Goal: Register for event/course: Sign up to attend an event or enroll in a course

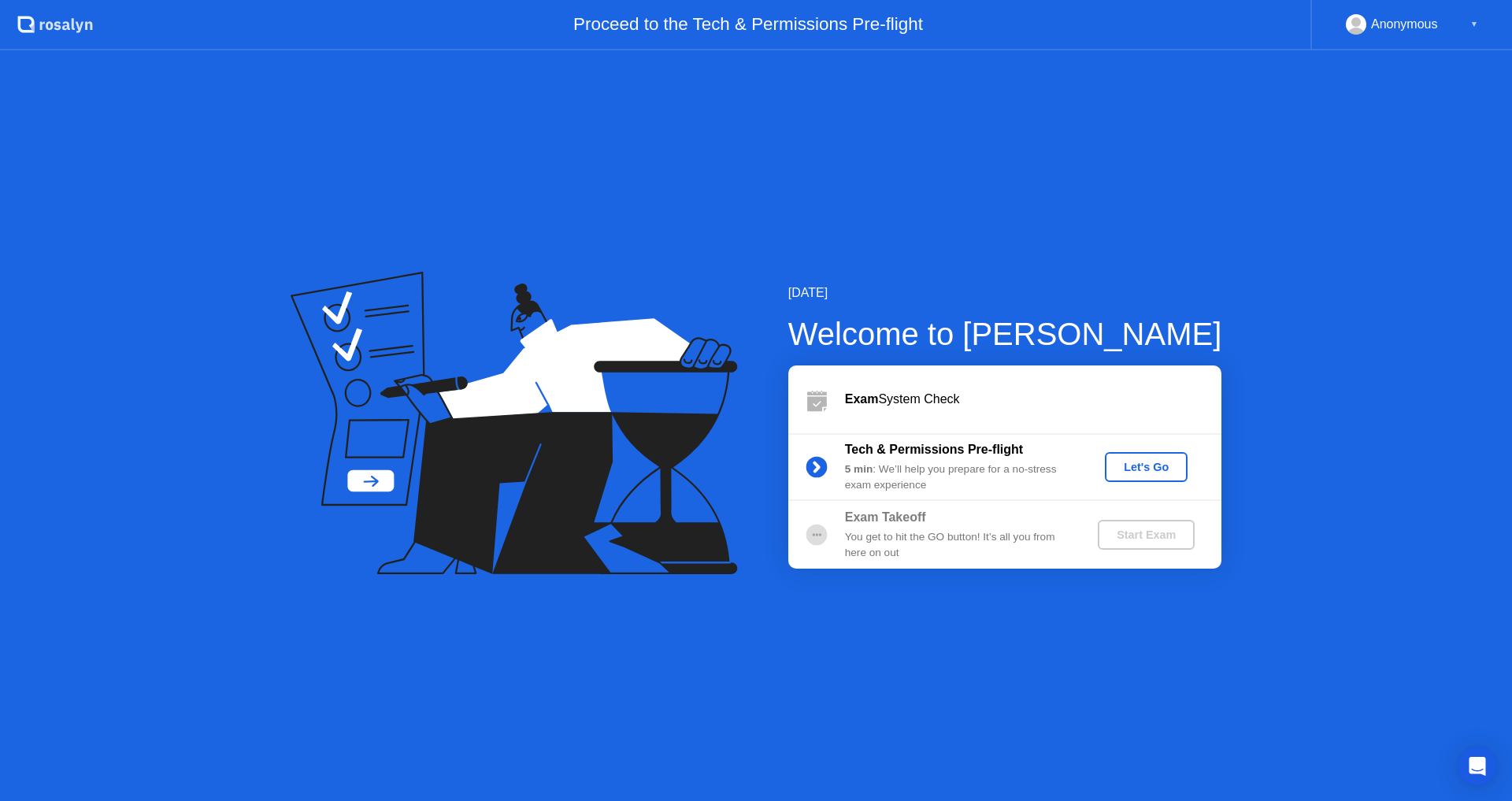
click at [1162, 465] on div "Let's Go" at bounding box center [1145, 467] width 70 height 13
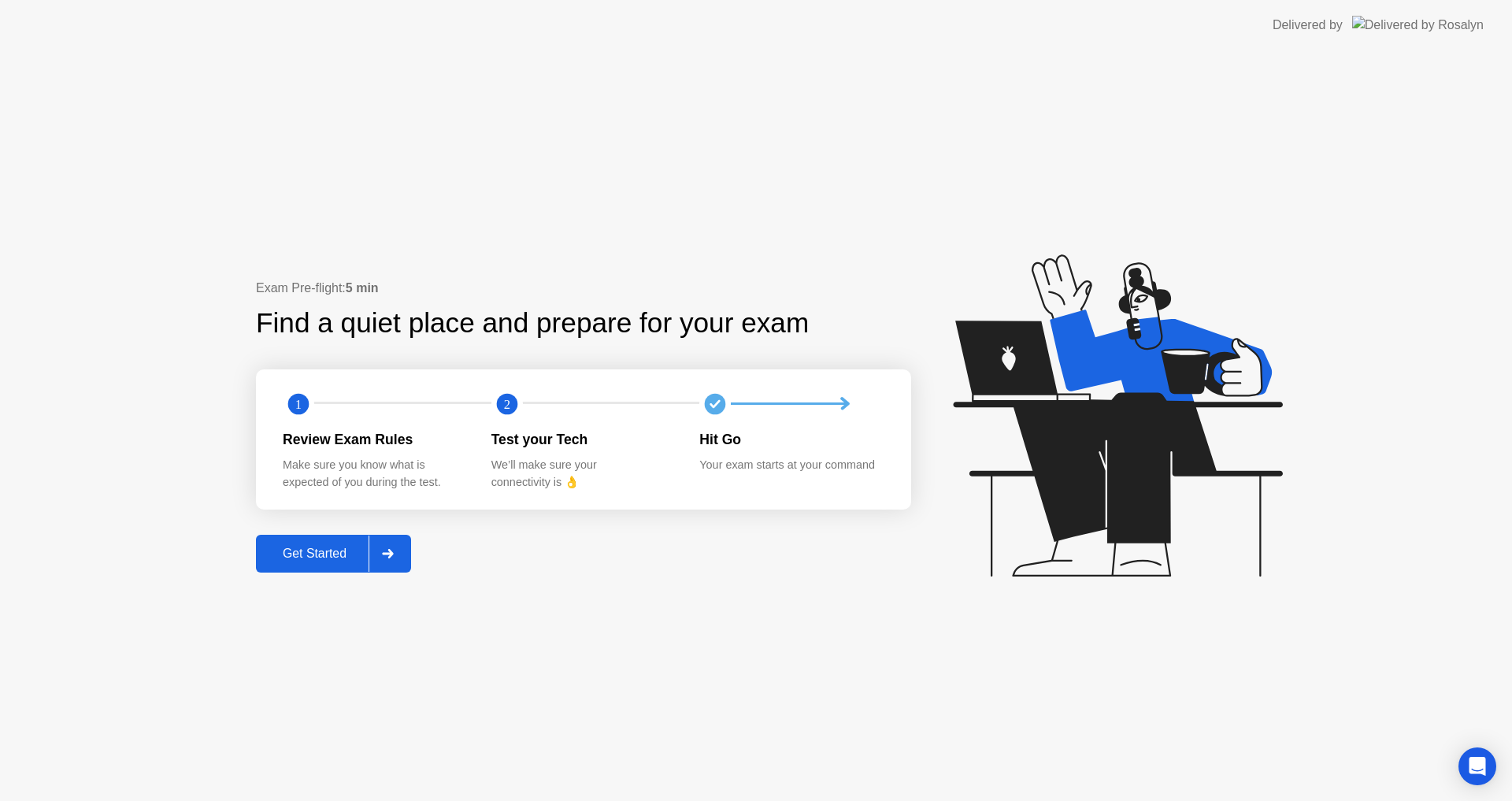
click at [320, 561] on div "Get Started" at bounding box center [314, 553] width 108 height 14
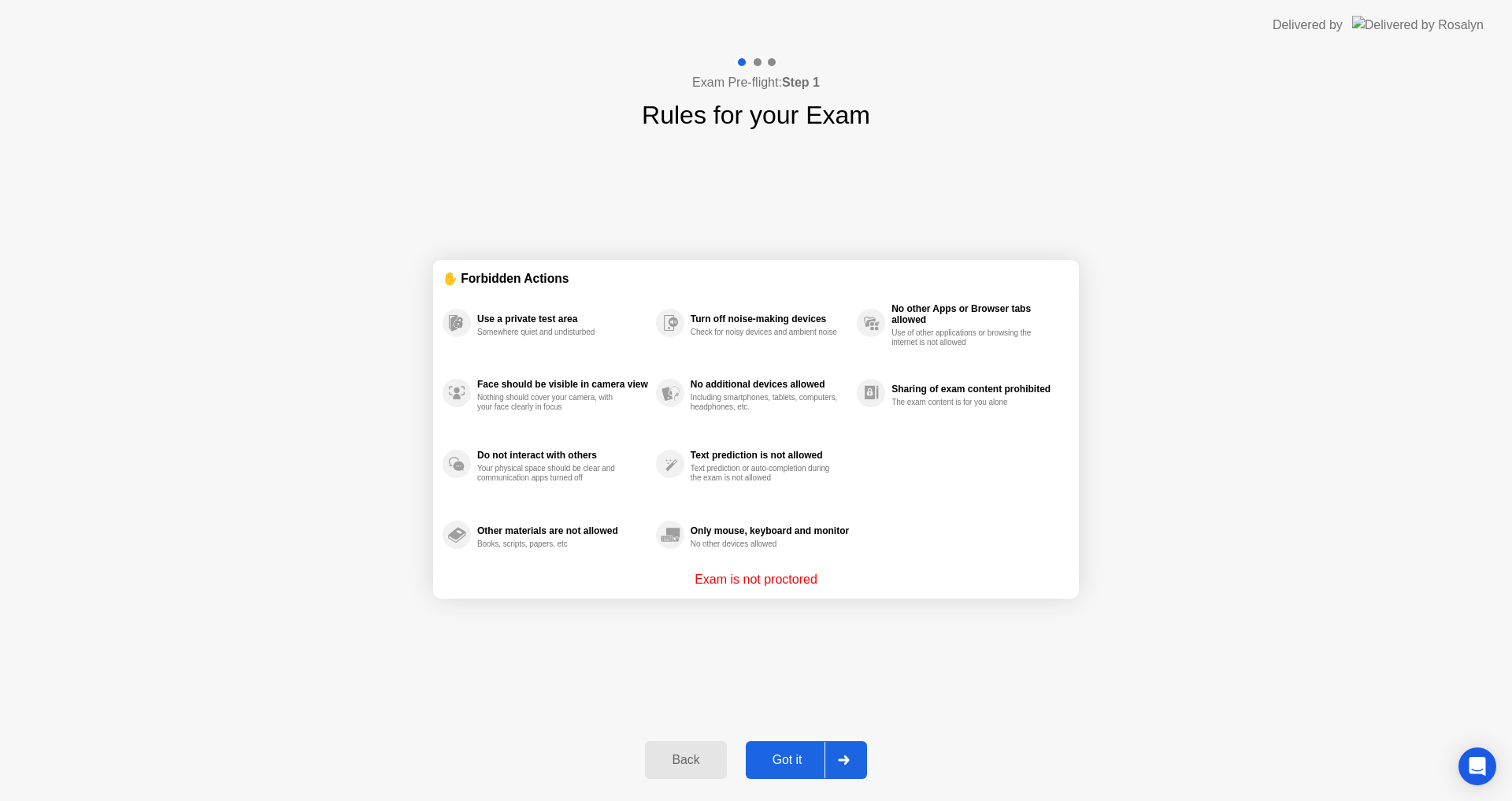
click at [788, 758] on div "Got it" at bounding box center [787, 759] width 74 height 14
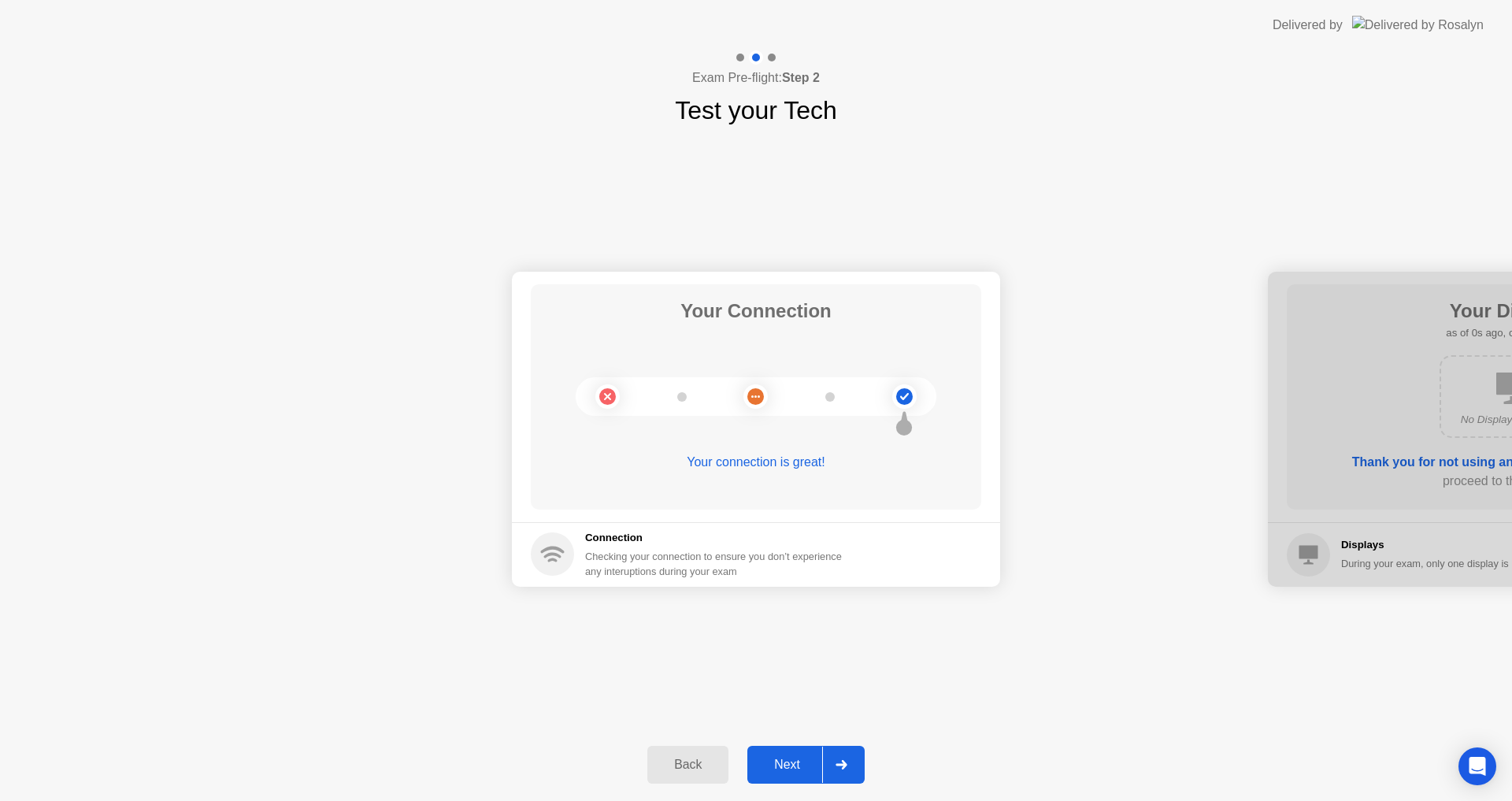
click at [794, 771] on div "Next" at bounding box center [787, 765] width 70 height 14
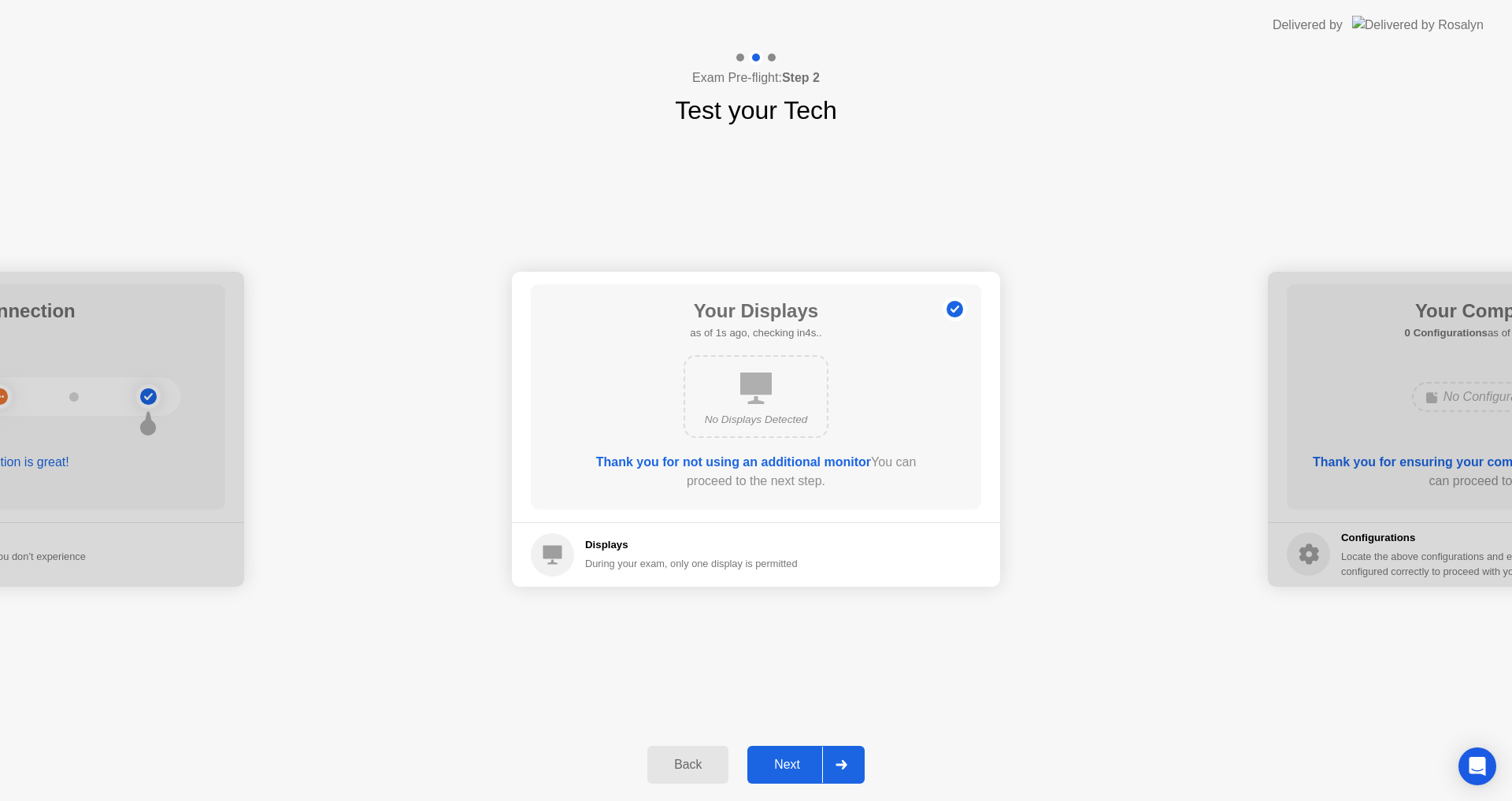
click at [795, 770] on div "Next" at bounding box center [787, 765] width 70 height 14
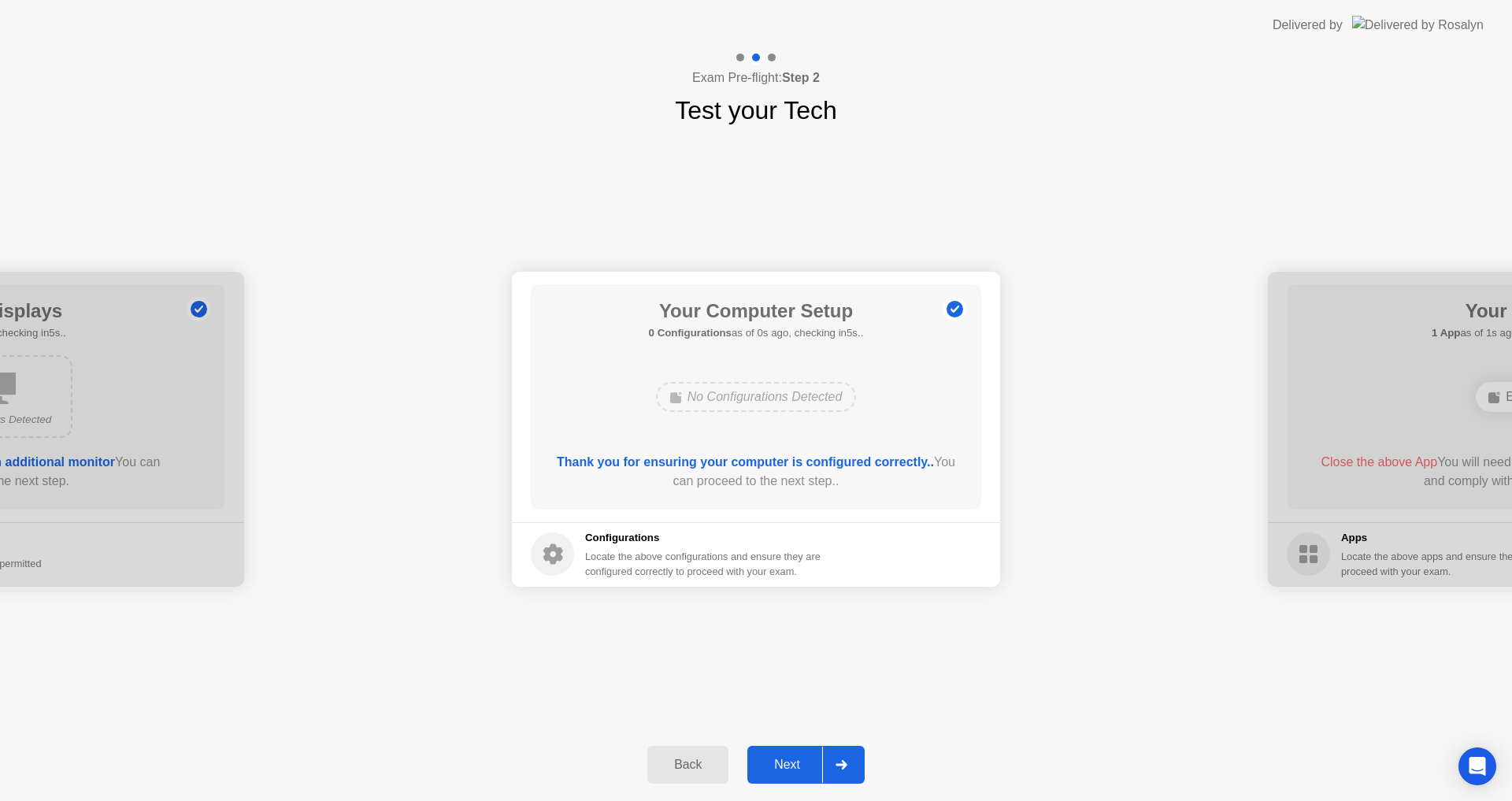
click at [794, 770] on div "Next" at bounding box center [787, 765] width 70 height 14
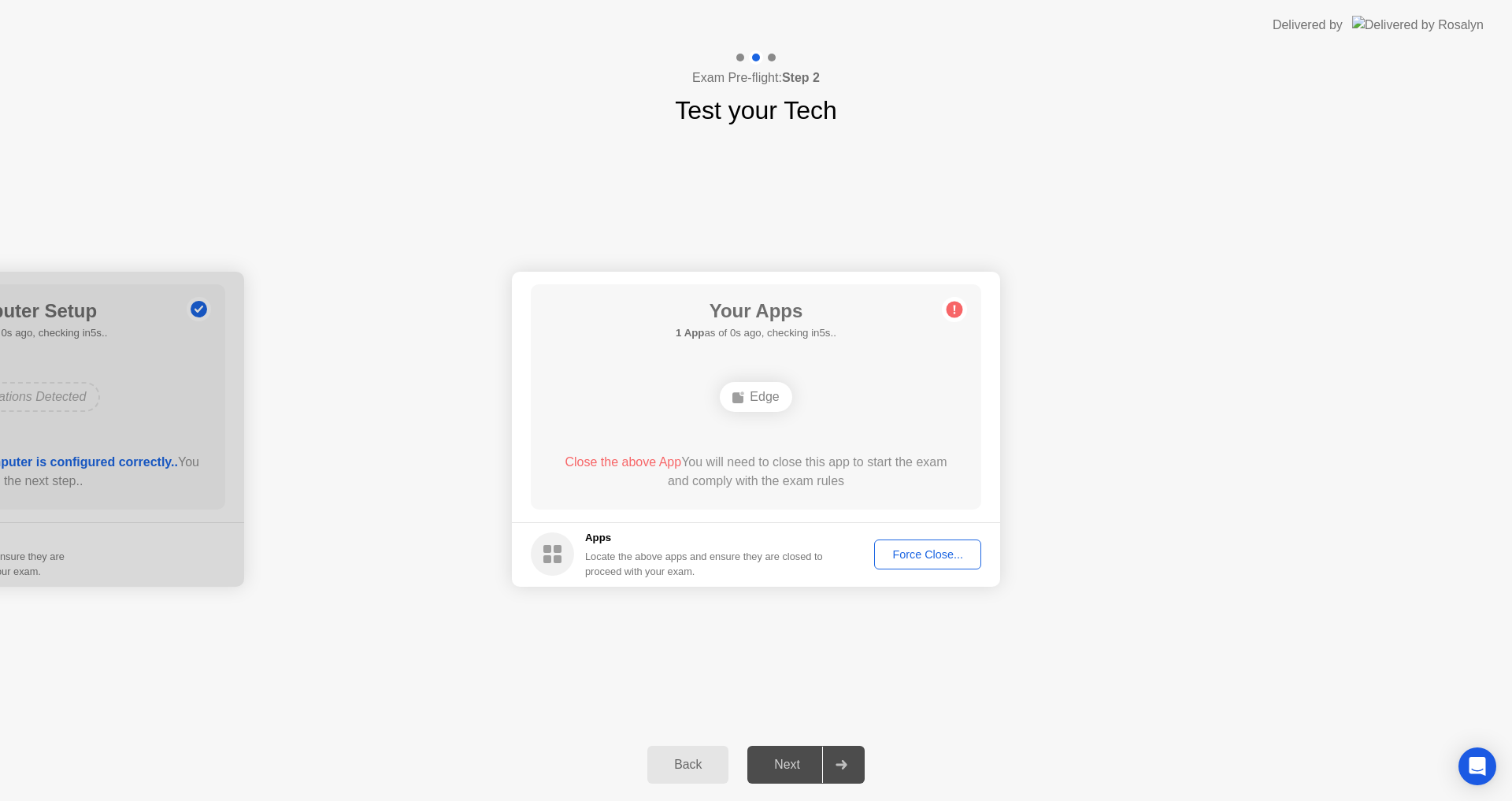
click at [924, 555] on div "Force Close..." at bounding box center [927, 554] width 96 height 13
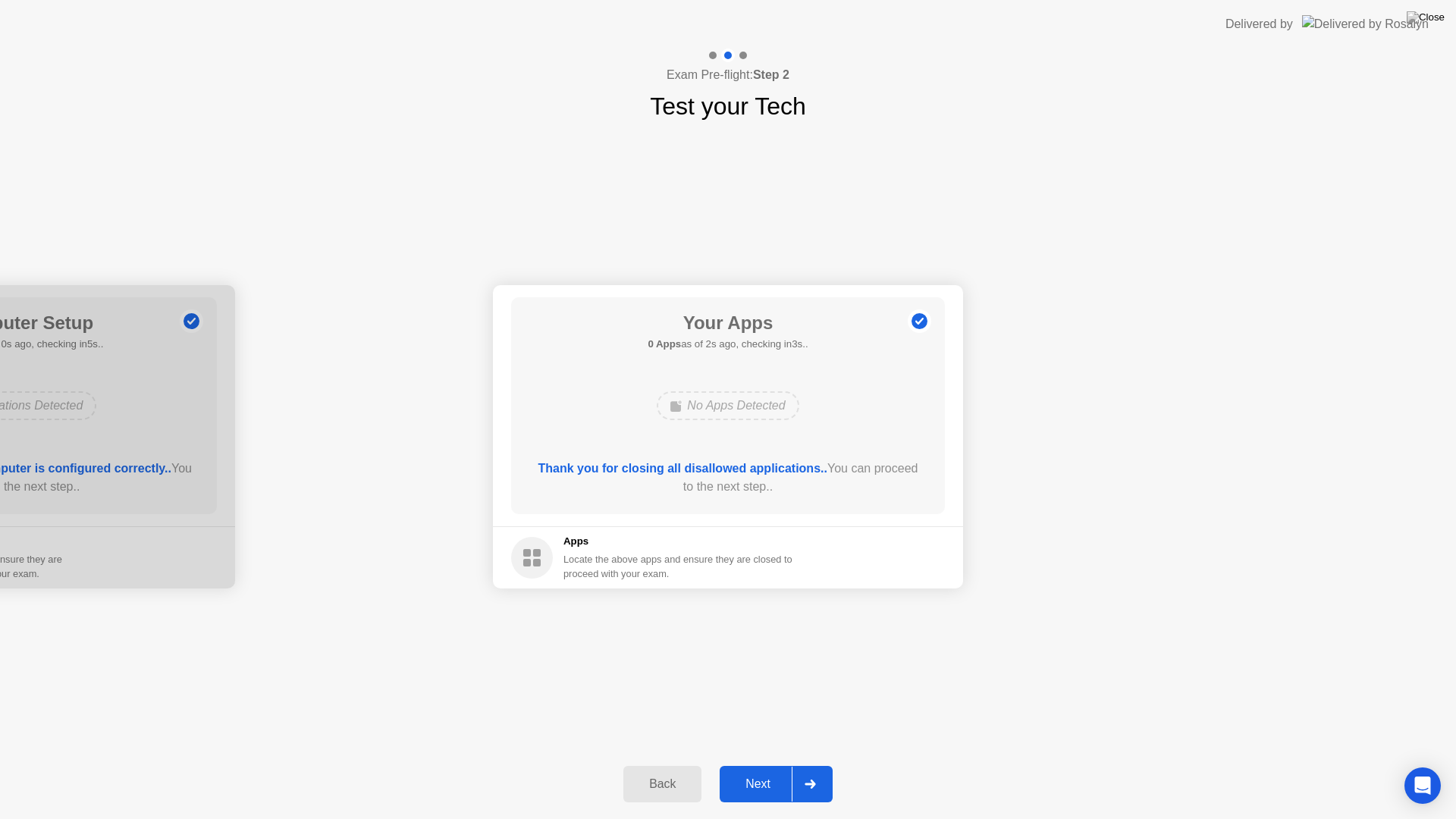
click at [761, 771] on div "Next" at bounding box center [757, 784] width 68 height 14
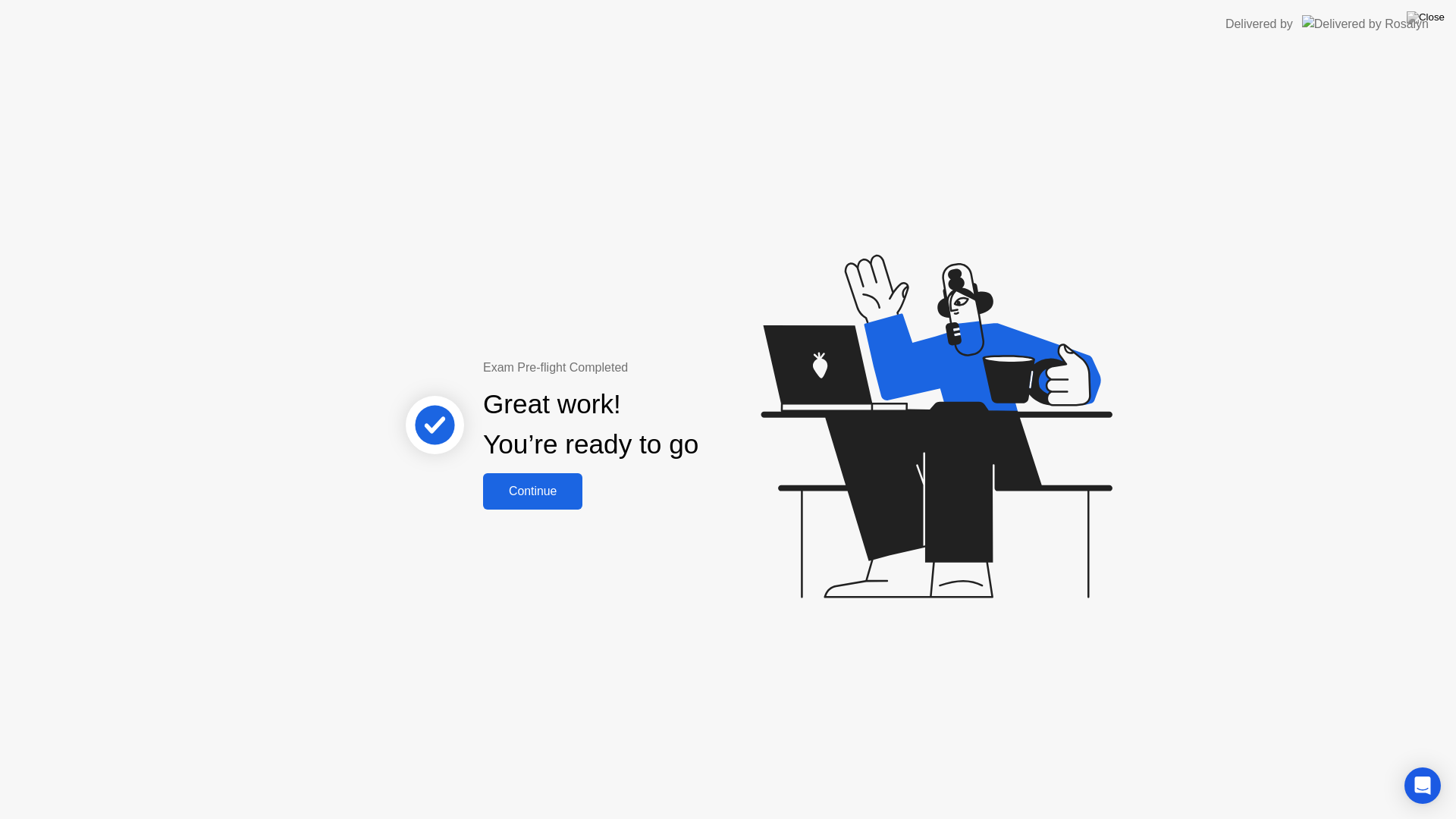
click at [551, 490] on div "Continue" at bounding box center [533, 491] width 90 height 14
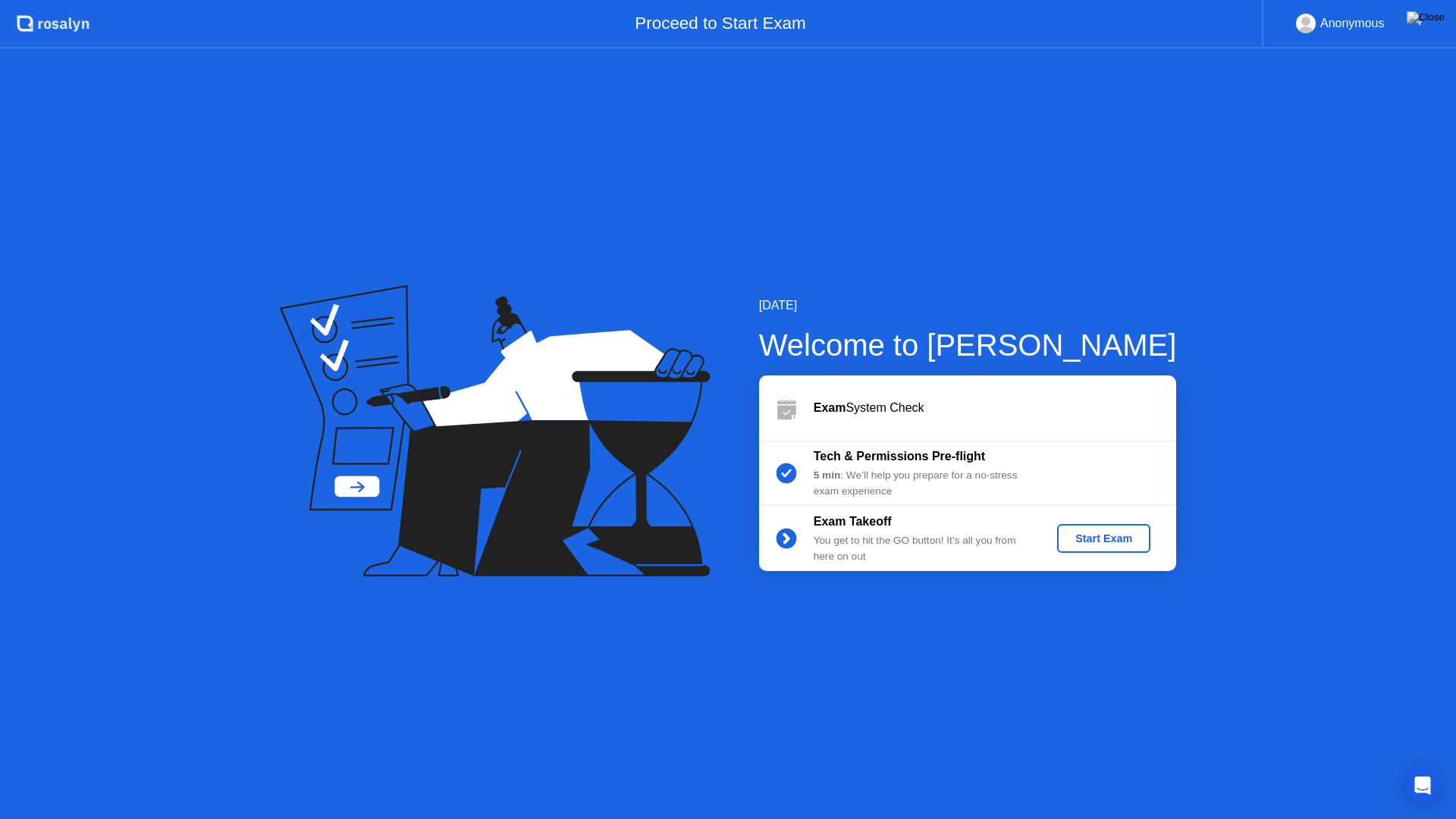
click at [1129, 539] on div "Start Exam" at bounding box center [1103, 538] width 81 height 12
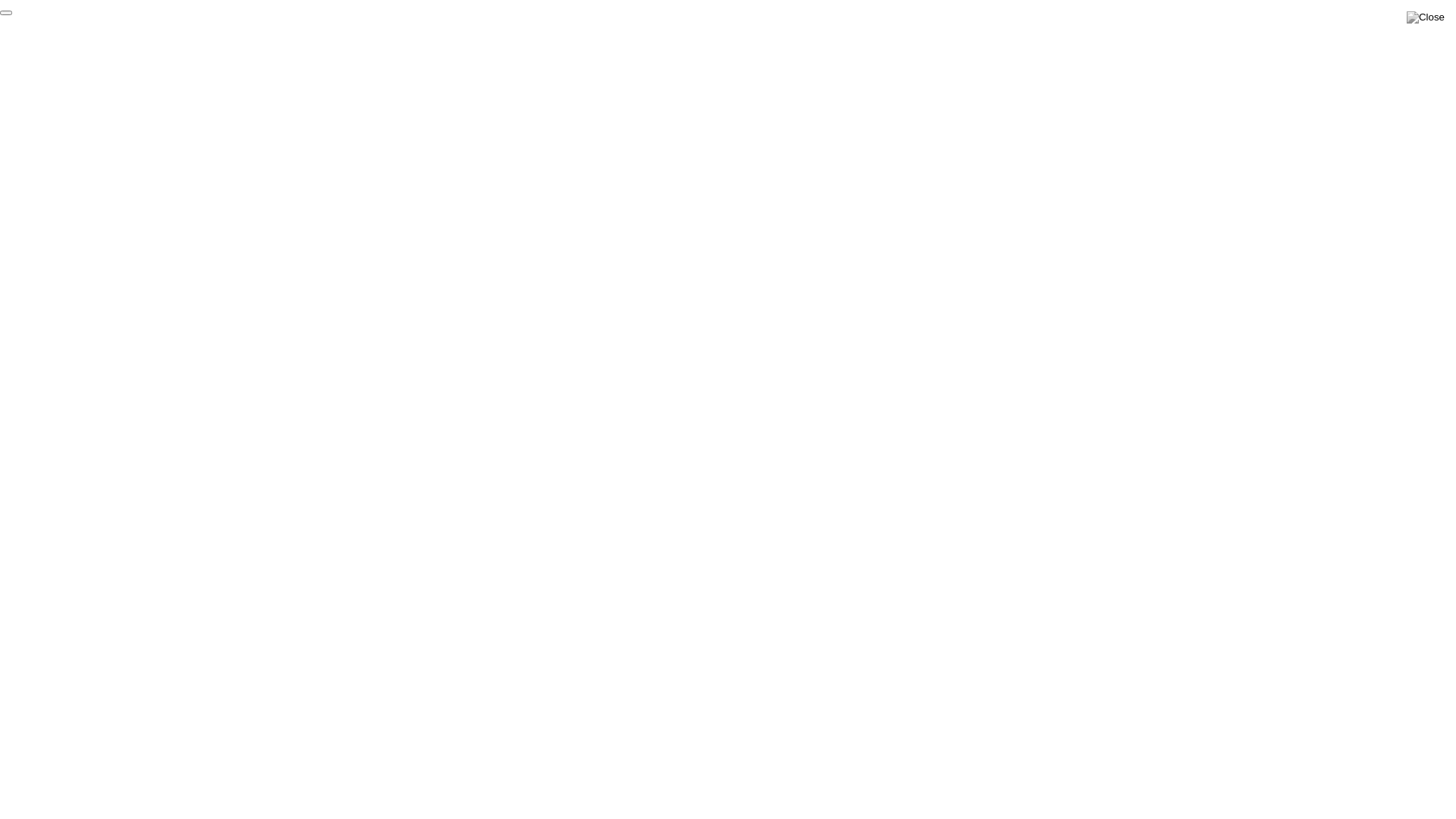
click div "End Proctoring Session"
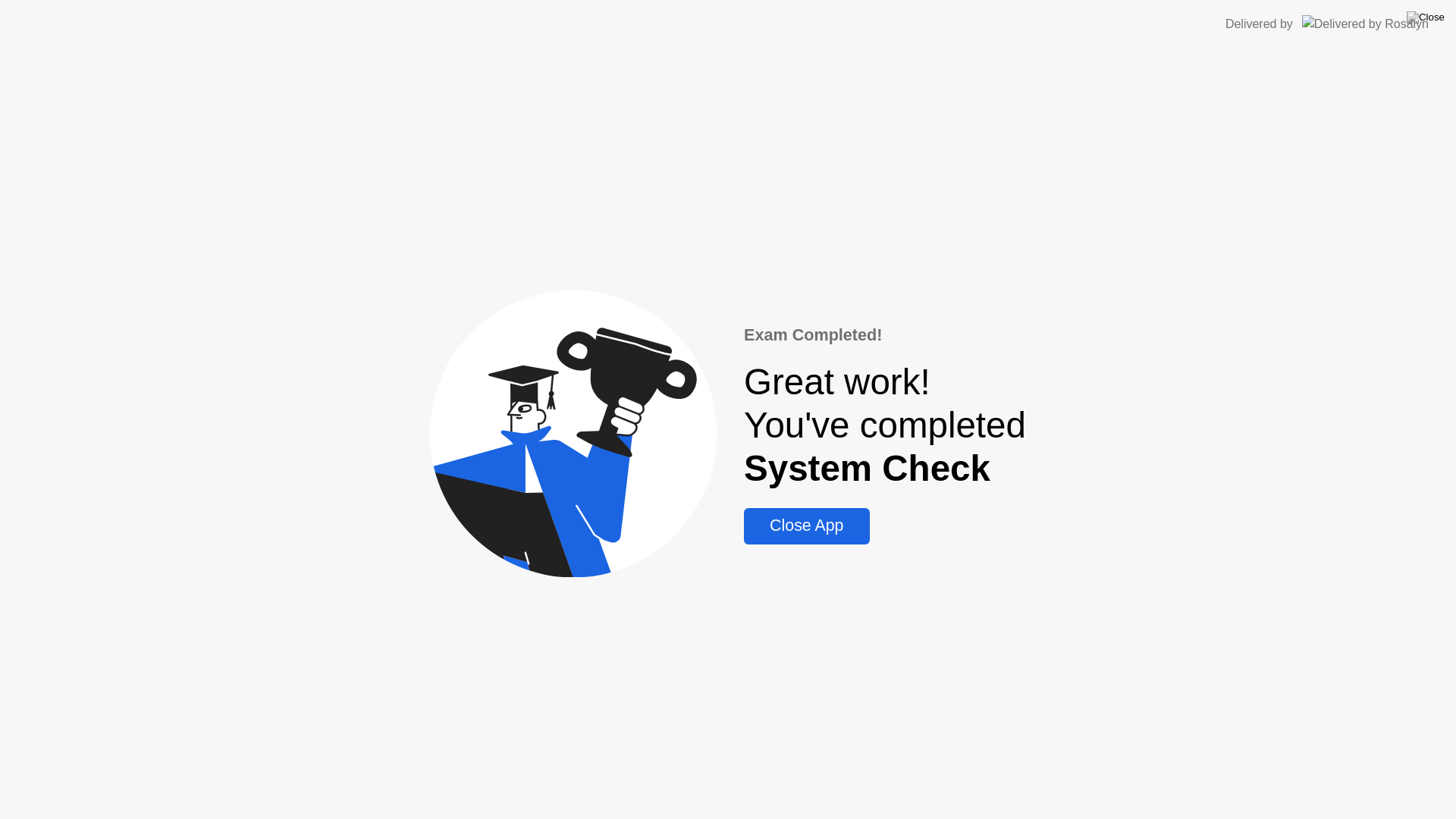
click at [818, 526] on div "Close App" at bounding box center [806, 526] width 116 height 19
